Goal: Task Accomplishment & Management: Use online tool/utility

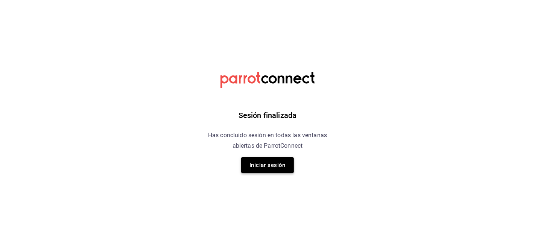
click at [274, 163] on button "Iniciar sesión" at bounding box center [267, 165] width 53 height 16
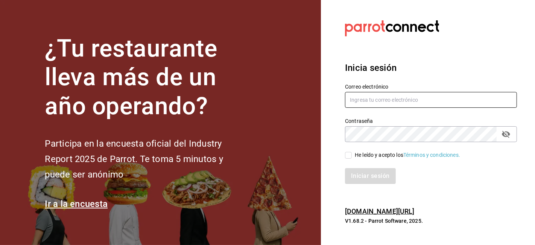
click at [411, 98] on input "text" at bounding box center [431, 100] width 172 height 16
type input "ximenaleon.atelier@gmail.com"
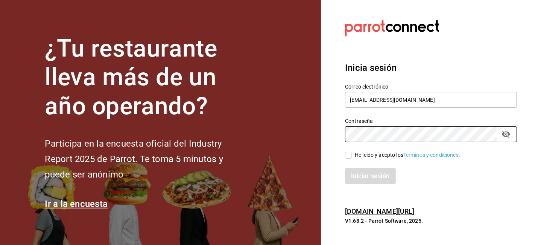
drag, startPoint x: 347, startPoint y: 154, endPoint x: 347, endPoint y: 164, distance: 9.8
click at [347, 161] on div "Correo electrónico ximenaleon.atelier@gmail.com Contraseña Contraseña He leído …" at bounding box center [426, 130] width 181 height 110
click at [350, 156] on input "He leído y acepto los Términos y condiciones." at bounding box center [348, 155] width 7 height 7
checkbox input "true"
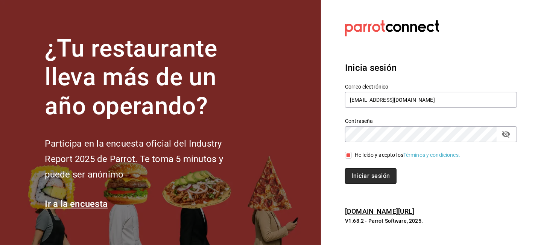
click at [350, 177] on button "Iniciar sesión" at bounding box center [370, 176] width 51 height 16
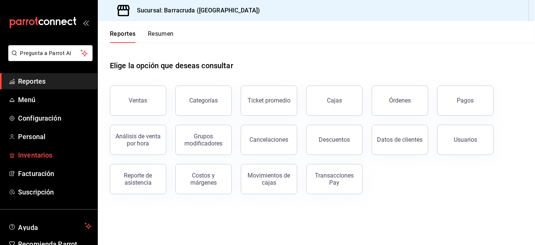
click at [55, 152] on span "Inventarios" at bounding box center [54, 155] width 73 height 10
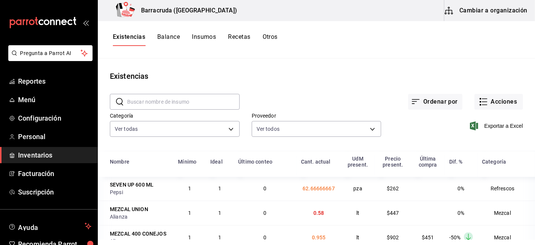
scroll to position [1672, 0]
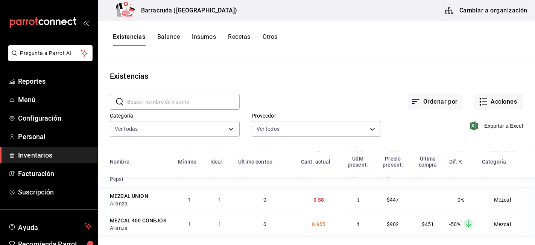
click at [262, 38] on div "Existencias Balance Insumos Recetas Otros" at bounding box center [195, 39] width 165 height 13
click at [262, 39] on div "Existencias Balance Insumos Recetas Otros" at bounding box center [195, 39] width 165 height 13
click at [273, 37] on button "Otros" at bounding box center [270, 39] width 15 height 13
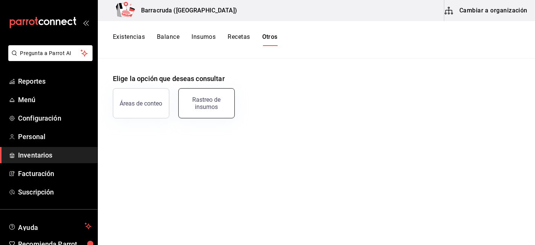
click at [213, 104] on div "Rastreo de insumos" at bounding box center [206, 103] width 47 height 14
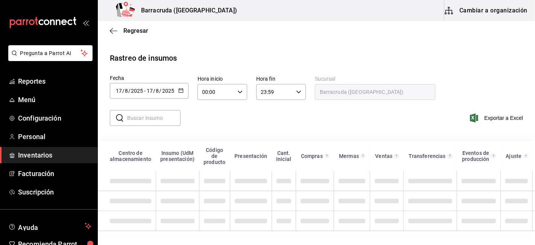
click at [181, 90] on icon "button" at bounding box center [180, 90] width 5 height 5
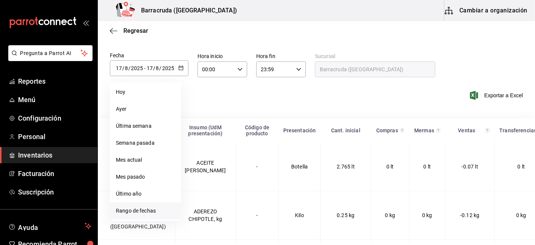
scroll to position [42, 0]
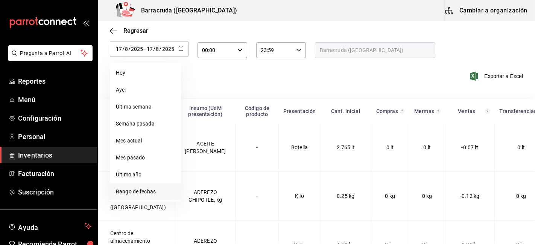
click at [156, 189] on li "Rango de fechas" at bounding box center [145, 191] width 71 height 17
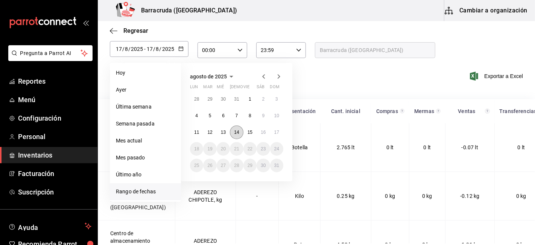
click at [237, 135] on button "14" at bounding box center [236, 132] width 13 height 14
click at [275, 134] on abbr "17" at bounding box center [276, 131] width 5 height 5
type input "[DATE]"
type input "14"
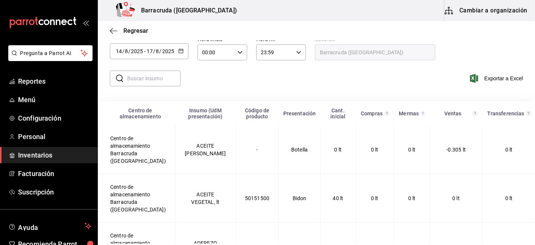
scroll to position [0, 0]
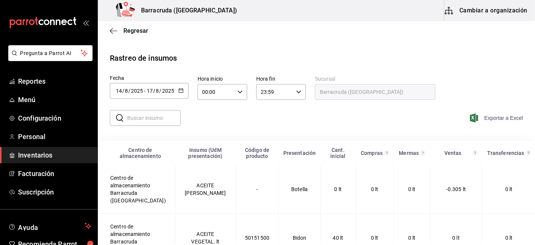
click at [491, 120] on span "Exportar a Excel" at bounding box center [498, 117] width 52 height 9
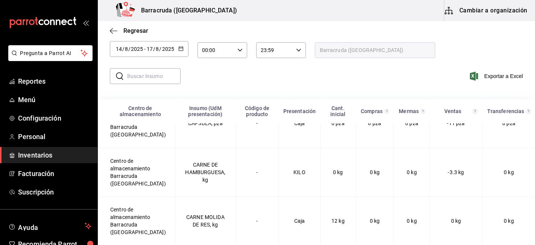
scroll to position [1798, 0]
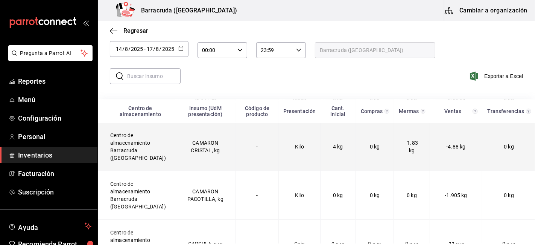
click at [279, 152] on td "Kilo" at bounding box center [300, 146] width 42 height 49
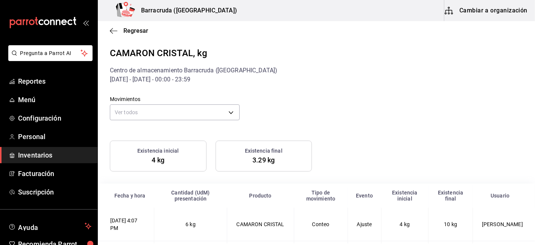
click at [119, 37] on div "Regresar" at bounding box center [316, 30] width 437 height 19
click at [126, 29] on span "Regresar" at bounding box center [135, 30] width 25 height 7
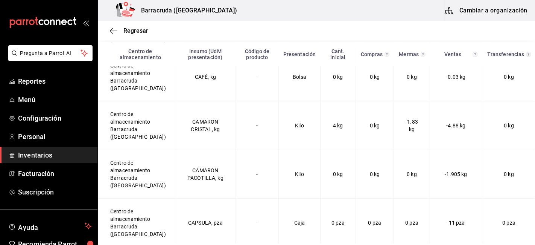
scroll to position [1769, 0]
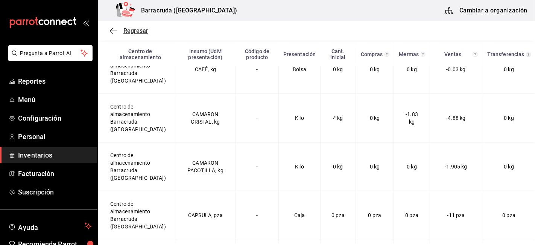
click at [139, 31] on span "Regresar" at bounding box center [135, 30] width 25 height 7
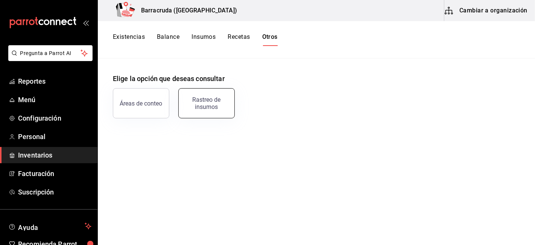
click at [204, 101] on div "Rastreo de insumos" at bounding box center [206, 103] width 47 height 14
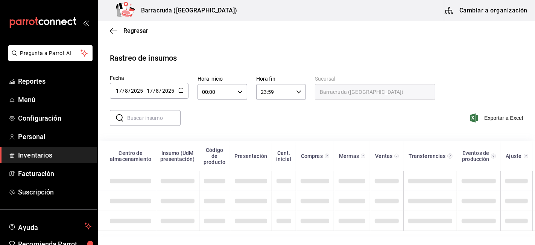
click at [168, 94] on div "2025-08-17 17 / 8 / 2025 - 2025-08-17 17 / 8 / 2025" at bounding box center [149, 91] width 79 height 16
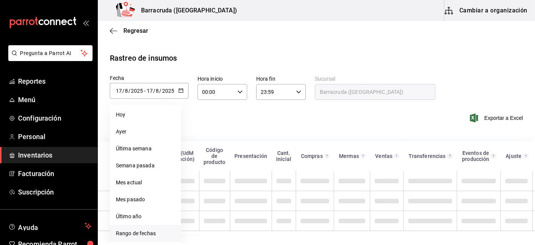
click at [141, 233] on li "Rango de fechas" at bounding box center [145, 233] width 71 height 17
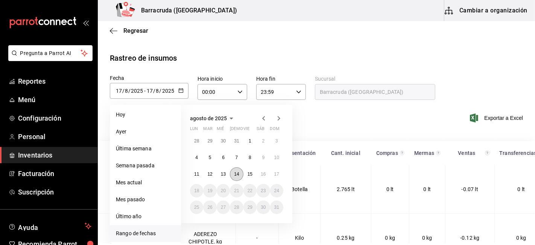
click at [239, 177] on button "14" at bounding box center [236, 174] width 13 height 14
click at [282, 177] on button "17" at bounding box center [276, 174] width 13 height 14
type input "[DATE]"
type input "14"
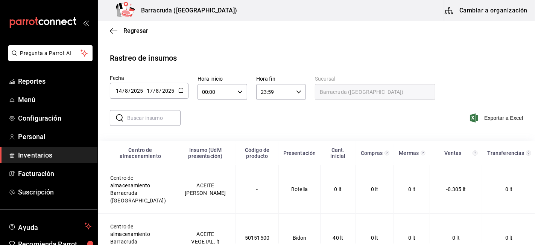
click at [162, 121] on input "text" at bounding box center [153, 117] width 53 height 15
type input "agua min"
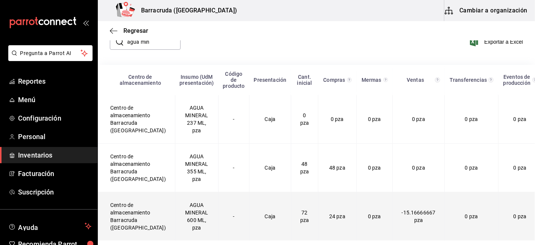
click at [175, 220] on td "AGUA MINERAL 600 ML, pza" at bounding box center [196, 216] width 43 height 49
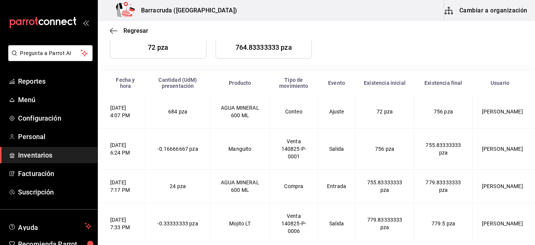
scroll to position [99, 0]
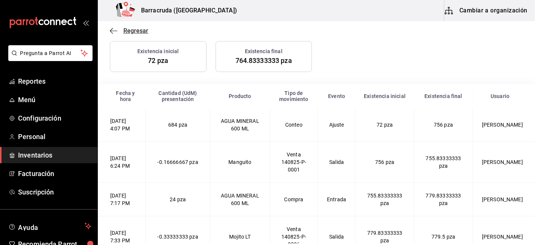
click at [112, 30] on icon "button" at bounding box center [114, 30] width 8 height 0
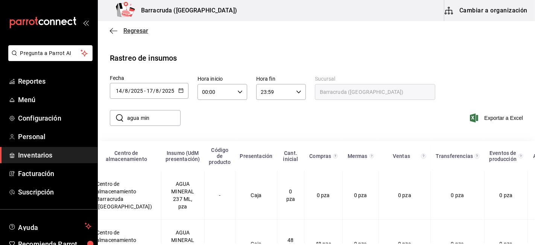
click at [140, 29] on span "Regresar" at bounding box center [135, 30] width 25 height 7
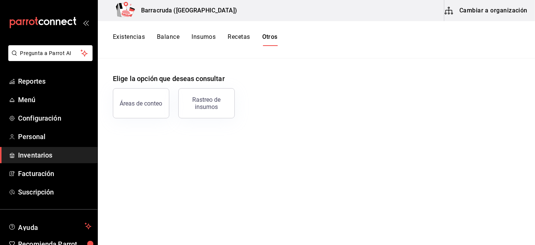
drag, startPoint x: 531, startPoint y: 132, endPoint x: 529, endPoint y: 80, distance: 52.0
click at [529, 80] on main "Elige la opción que deseas consultar Áreas de conteo Rastreo de insumos" at bounding box center [316, 148] width 437 height 181
click at [206, 100] on div "Rastreo de insumos" at bounding box center [206, 103] width 47 height 14
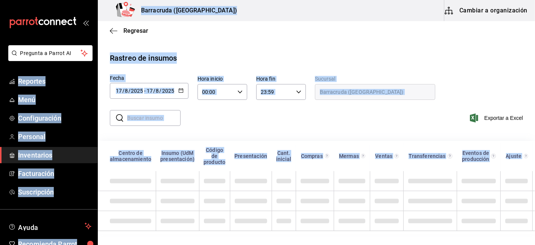
click at [186, 109] on div "​ ​ Exportar a Excel" at bounding box center [313, 122] width 443 height 31
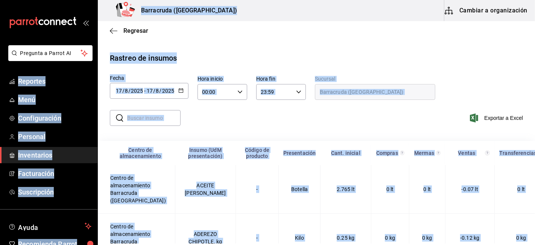
click at [181, 89] on icon "button" at bounding box center [180, 90] width 5 height 5
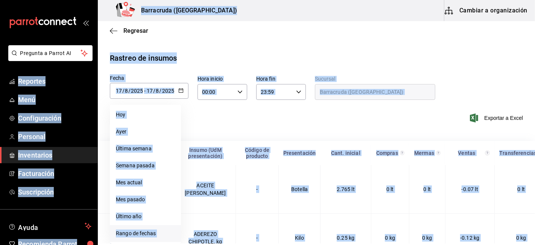
click at [143, 232] on li "Rango de fechas" at bounding box center [145, 233] width 71 height 17
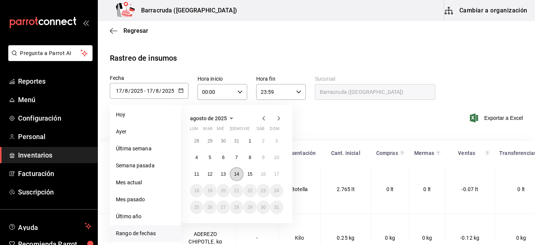
click at [240, 173] on button "14" at bounding box center [236, 174] width 13 height 14
click at [276, 175] on abbr "17" at bounding box center [276, 173] width 5 height 5
type input "[DATE]"
type input "14"
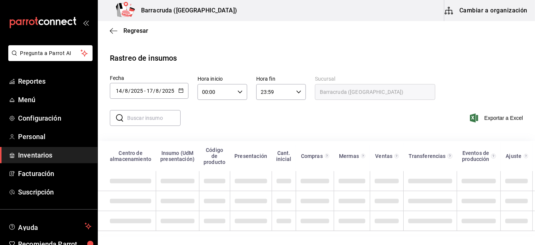
click at [161, 120] on input "text" at bounding box center [153, 117] width 53 height 15
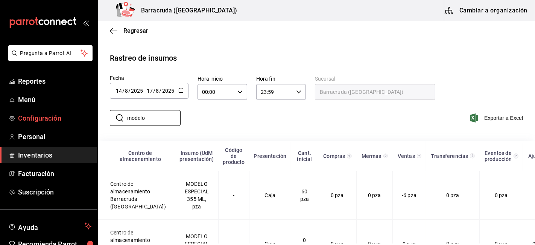
drag, startPoint x: 163, startPoint y: 118, endPoint x: 88, endPoint y: 110, distance: 75.3
click at [88, 110] on div "Pregunta a Parrot AI Reportes Menú Configuración Personal Inventarios Facturaci…" at bounding box center [267, 121] width 535 height 243
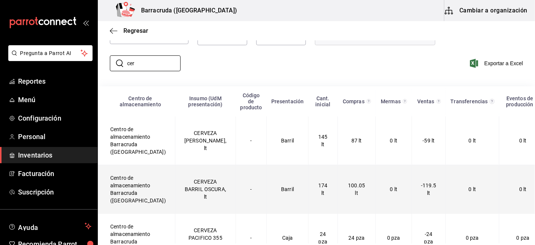
scroll to position [42, 0]
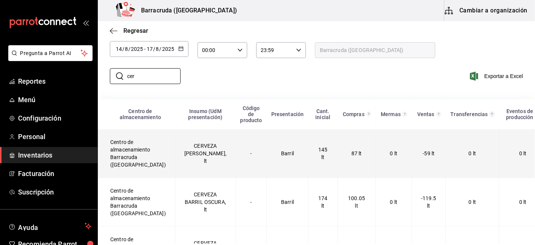
type input "cer"
click at [196, 167] on td "CERVEZA [PERSON_NAME], lt" at bounding box center [205, 153] width 61 height 49
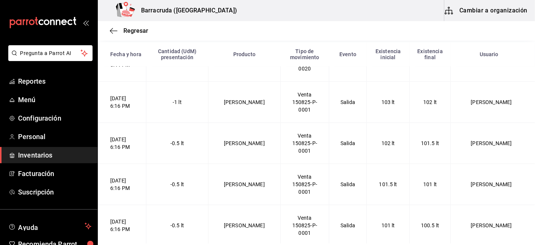
scroll to position [878, 0]
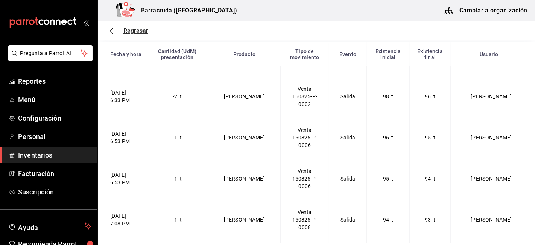
click at [142, 32] on span "Regresar" at bounding box center [135, 30] width 25 height 7
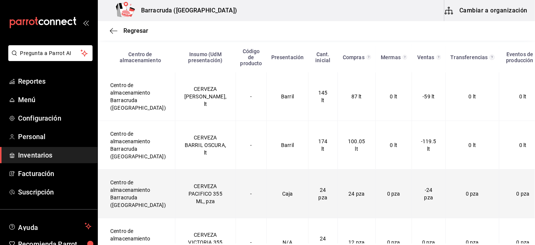
click at [196, 205] on td "CERVEZA PACIFICO 355 ML, pza" at bounding box center [205, 193] width 61 height 49
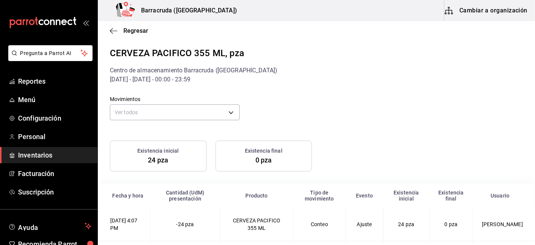
click at [126, 26] on div "Regresar" at bounding box center [316, 30] width 437 height 19
click at [124, 32] on span "Regresar" at bounding box center [135, 30] width 25 height 7
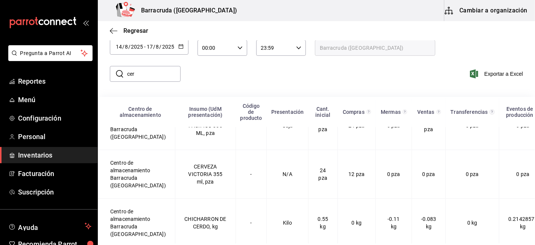
scroll to position [99, 0]
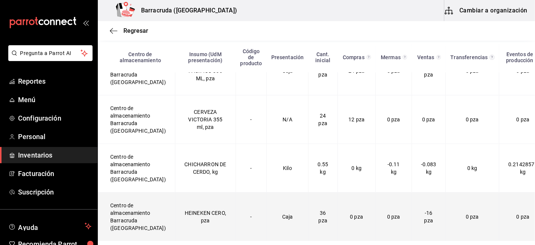
click at [190, 207] on td "HEINEKEN CERO, pza" at bounding box center [205, 216] width 61 height 49
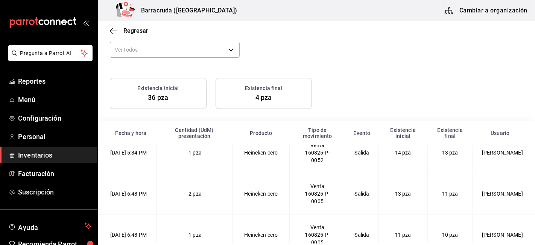
scroll to position [309, 0]
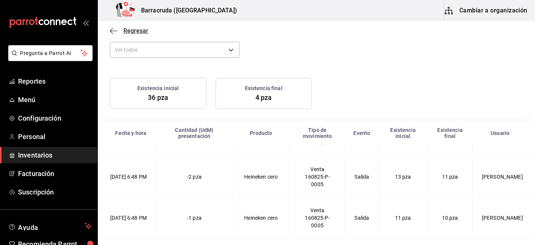
click at [143, 29] on span "Regresar" at bounding box center [135, 30] width 25 height 7
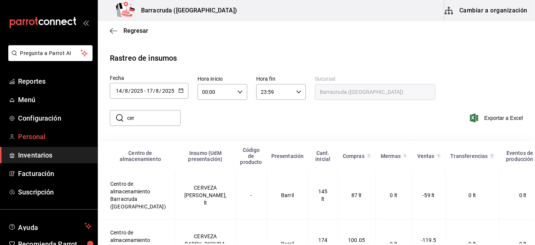
drag, startPoint x: 163, startPoint y: 118, endPoint x: 67, endPoint y: 129, distance: 96.6
click at [67, 128] on div "Pregunta a Parrot AI Reportes Menú Configuración Personal Inventarios Facturaci…" at bounding box center [267, 121] width 535 height 243
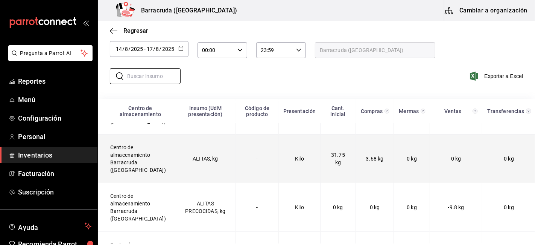
scroll to position [585, 0]
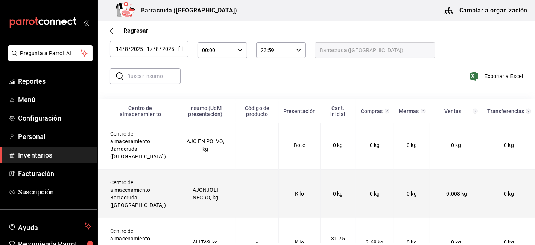
click at [210, 189] on td "AJONJOLI NEGRO, kg" at bounding box center [205, 193] width 61 height 49
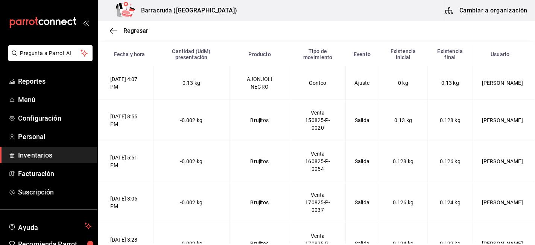
scroll to position [23, 0]
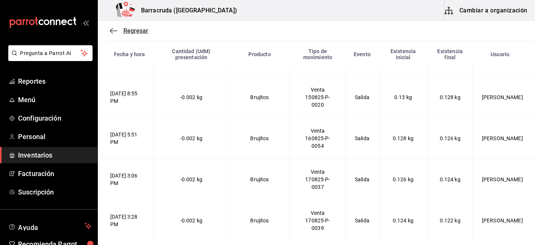
click at [121, 29] on span "Regresar" at bounding box center [129, 30] width 38 height 7
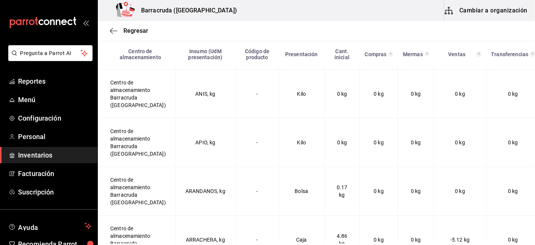
scroll to position [690, 0]
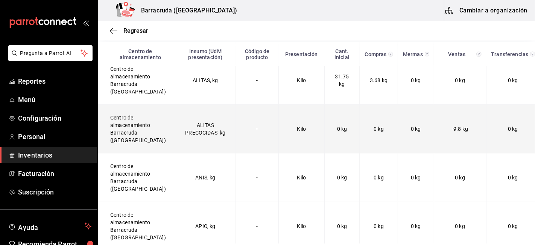
click at [200, 131] on td "ALITAS PRECOCIDAS, kg" at bounding box center [205, 128] width 61 height 49
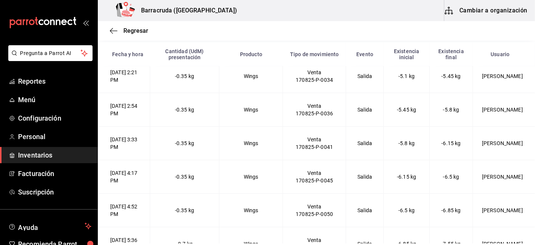
scroll to position [728, 0]
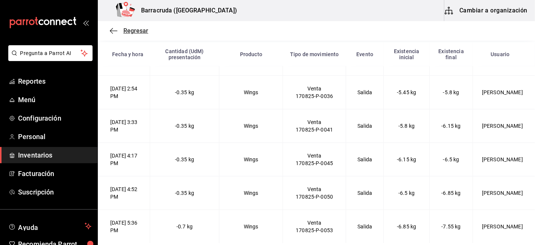
click at [114, 32] on icon "button" at bounding box center [114, 30] width 8 height 7
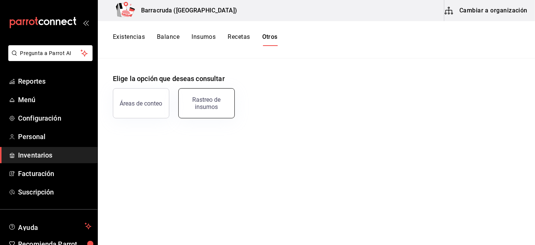
click at [208, 97] on div "Rastreo de insumos" at bounding box center [206, 103] width 47 height 14
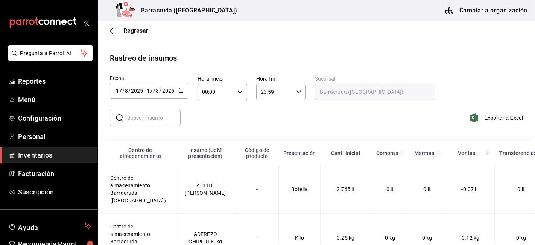
click at [178, 94] on button "button" at bounding box center [180, 91] width 5 height 6
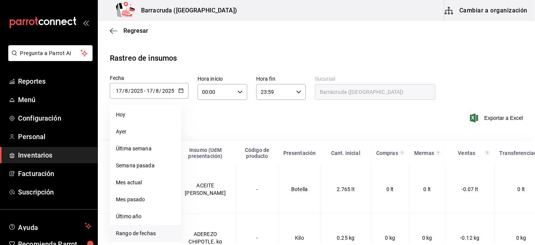
click at [145, 229] on li "Rango de fechas" at bounding box center [145, 233] width 71 height 17
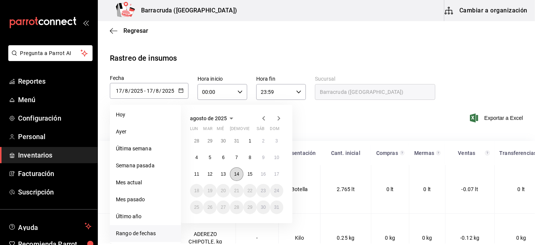
click at [242, 172] on button "14" at bounding box center [236, 174] width 13 height 14
click at [275, 176] on abbr "17" at bounding box center [276, 173] width 5 height 5
type input "[DATE]"
type input "14"
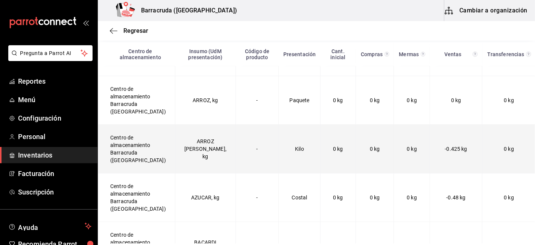
scroll to position [878, 0]
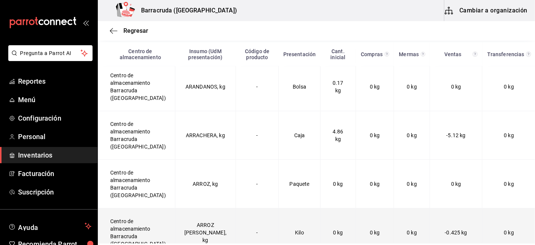
click at [185, 138] on td "ARRACHERA, kg" at bounding box center [205, 135] width 61 height 49
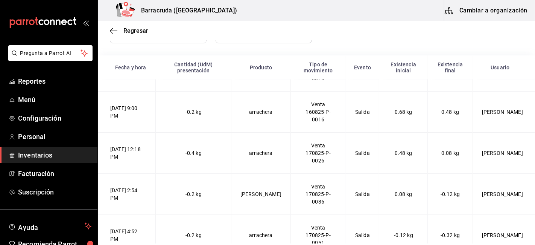
scroll to position [141, 0]
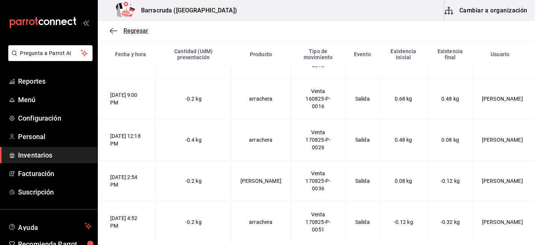
click at [129, 32] on span "Regresar" at bounding box center [135, 30] width 25 height 7
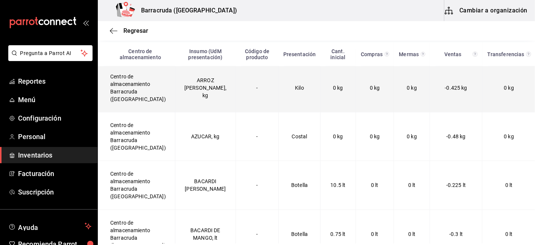
scroll to position [1064, 0]
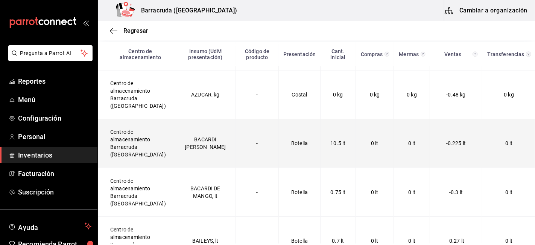
click at [213, 138] on td "BACARDI [PERSON_NAME]" at bounding box center [205, 143] width 61 height 49
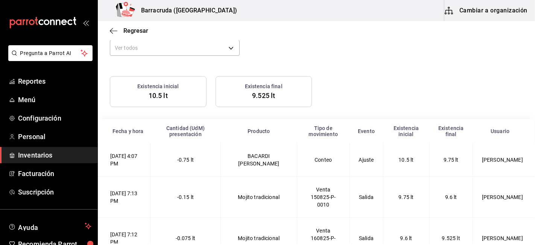
scroll to position [83, 0]
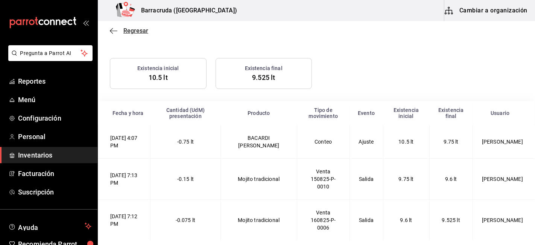
click at [142, 31] on span "Regresar" at bounding box center [135, 30] width 25 height 7
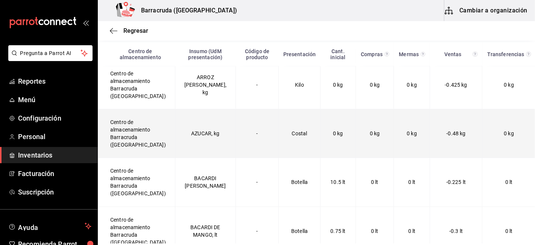
scroll to position [1091, 0]
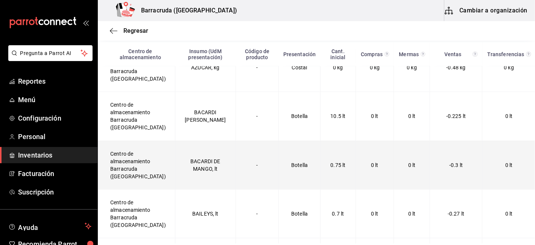
click at [190, 173] on td "BACARDI DE MANGO, lt" at bounding box center [205, 164] width 61 height 49
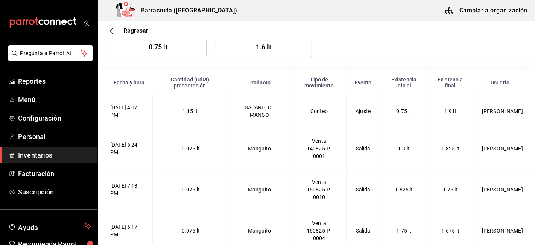
scroll to position [99, 0]
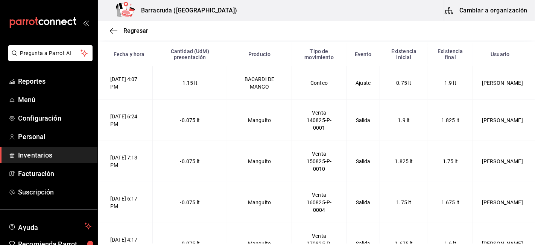
scroll to position [23, 0]
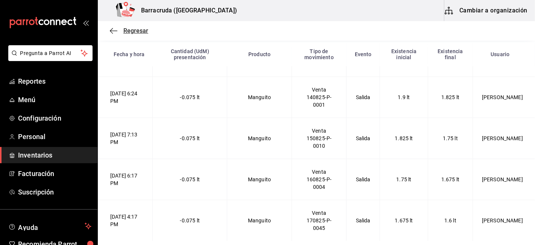
click at [147, 29] on span "Regresar" at bounding box center [135, 30] width 25 height 7
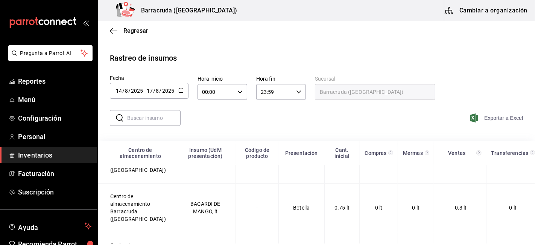
scroll to position [1140, 0]
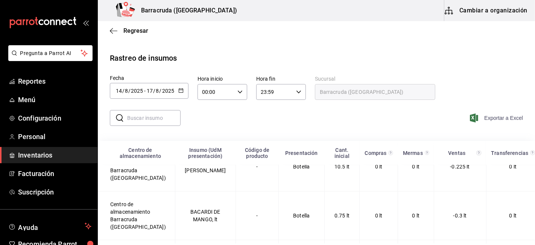
click at [492, 119] on span "Exportar a Excel" at bounding box center [498, 117] width 52 height 9
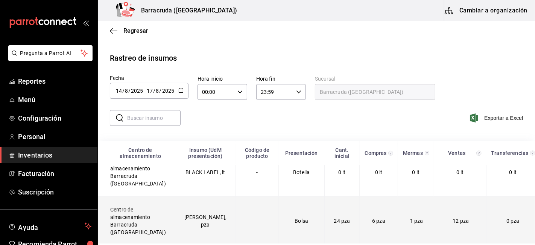
scroll to position [1516, 0]
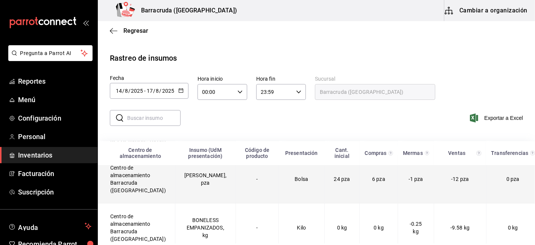
click at [189, 182] on td "[PERSON_NAME], pza" at bounding box center [205, 178] width 61 height 49
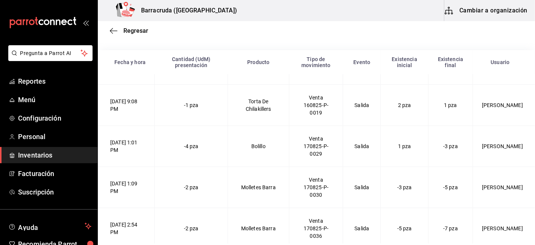
scroll to position [141, 0]
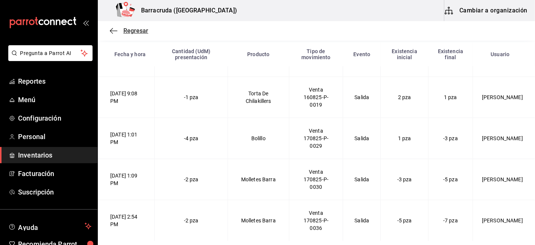
click at [135, 29] on span "Regresar" at bounding box center [135, 30] width 25 height 7
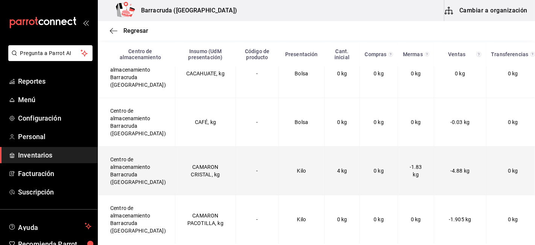
scroll to position [1730, 0]
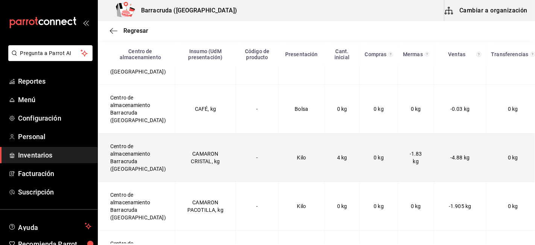
click at [206, 154] on td "CAMARON CRISTAL, kg" at bounding box center [205, 157] width 61 height 49
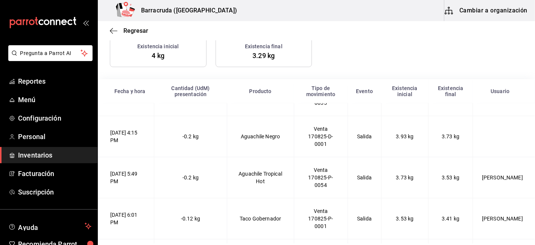
scroll to position [141, 0]
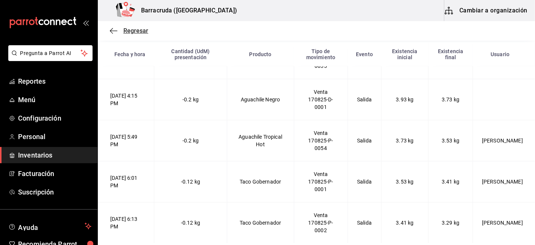
click at [138, 29] on span "Regresar" at bounding box center [135, 30] width 25 height 7
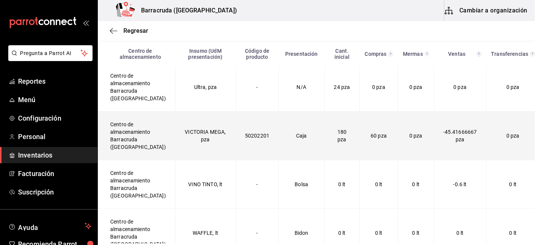
scroll to position [10919, 0]
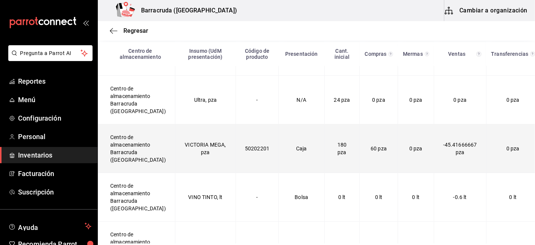
click at [195, 138] on td "VICTORIA MEGA, pza" at bounding box center [205, 148] width 61 height 49
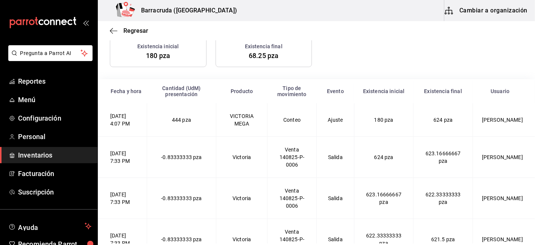
click at [338, 144] on td "Salida" at bounding box center [335, 157] width 38 height 41
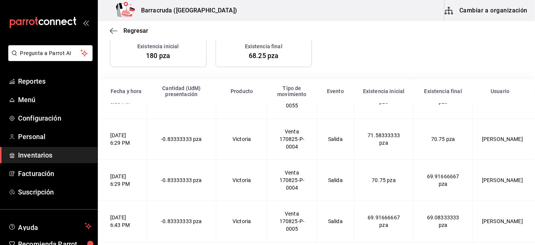
scroll to position [141, 0]
